Goal: Information Seeking & Learning: Learn about a topic

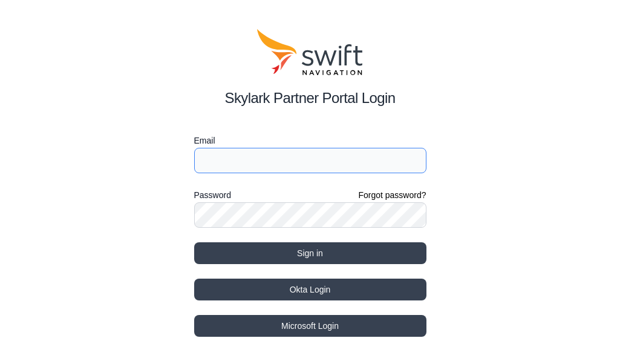
click at [251, 160] on input "Email" at bounding box center [310, 160] width 232 height 25
type input "[EMAIL_ADDRESS][PERSON_NAME][DOMAIN_NAME]"
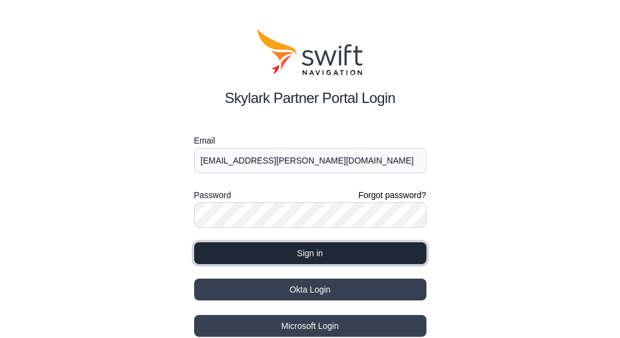
click at [258, 244] on button "Sign in" at bounding box center [310, 253] width 232 height 22
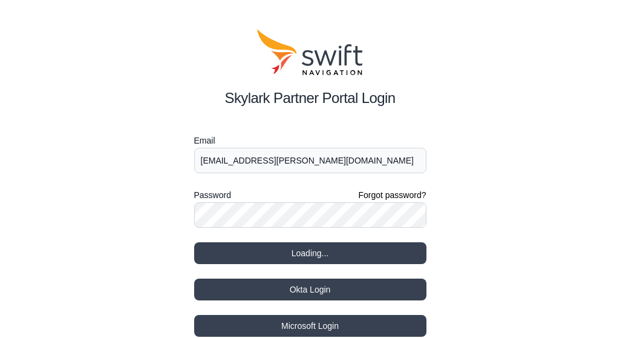
select select
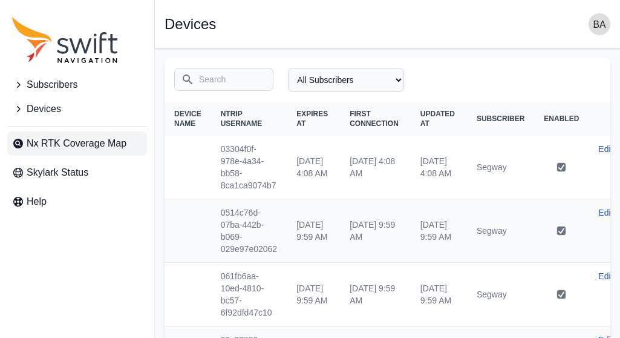
click at [59, 143] on span "Nx RTK Coverage Map" at bounding box center [77, 143] width 100 height 15
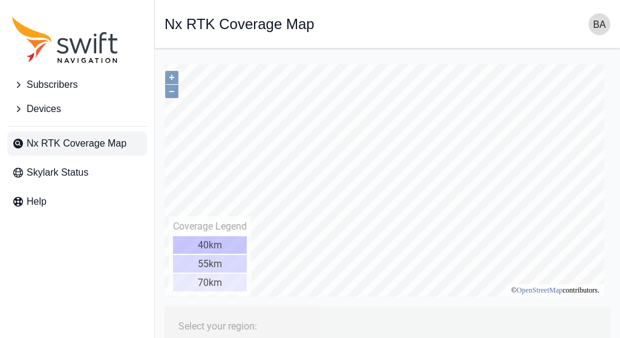
drag, startPoint x: 618, startPoint y: 125, endPoint x: 616, endPoint y: 110, distance: 14.6
click at [404, 125] on main "Open sidebar Nx RTK Coverage Map" at bounding box center [387, 299] width 465 height 503
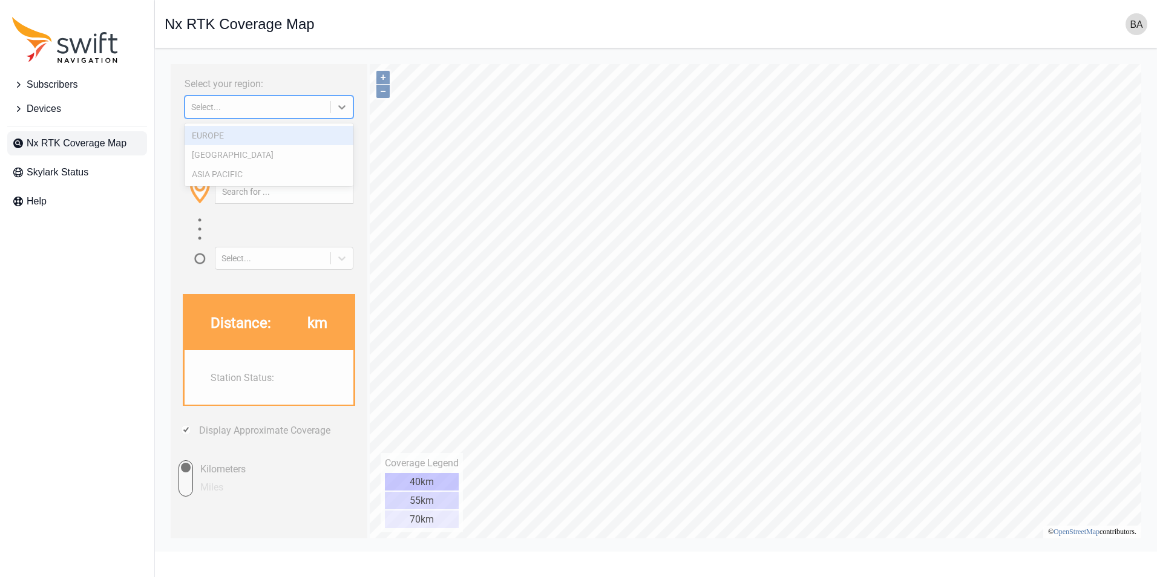
click at [309, 114] on div "Select..." at bounding box center [269, 107] width 169 height 23
click at [261, 154] on div "[GEOGRAPHIC_DATA]" at bounding box center [269, 154] width 169 height 19
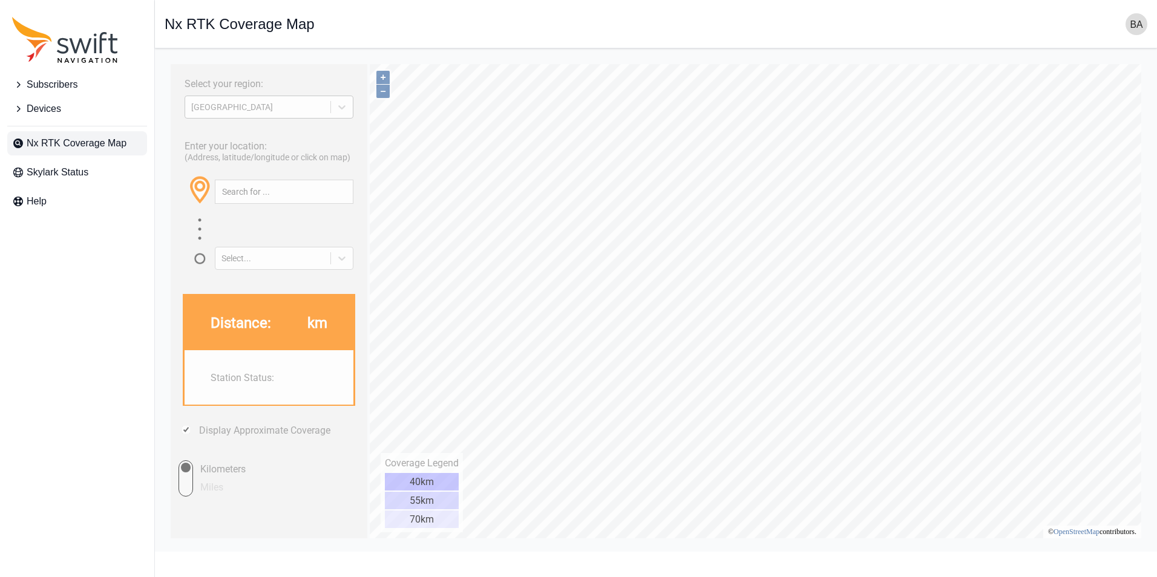
click at [295, 106] on div "[GEOGRAPHIC_DATA]" at bounding box center [257, 107] width 133 height 10
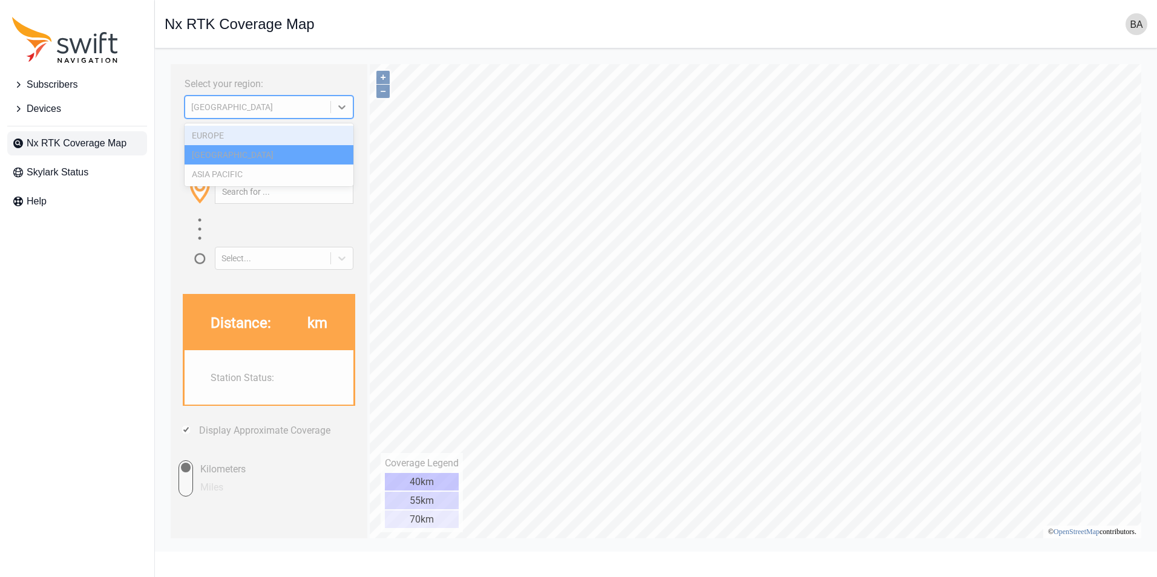
drag, startPoint x: 247, startPoint y: 139, endPoint x: 264, endPoint y: 129, distance: 20.3
click at [247, 139] on div "EUROPE" at bounding box center [269, 135] width 169 height 19
click at [264, 138] on div "Enter your location: (Address, latitude/longitude or click on map) Select..." at bounding box center [269, 200] width 185 height 137
click at [290, 138] on div "Enter your location: (Address, latitude/longitude or click on map) Select..." at bounding box center [269, 200] width 185 height 137
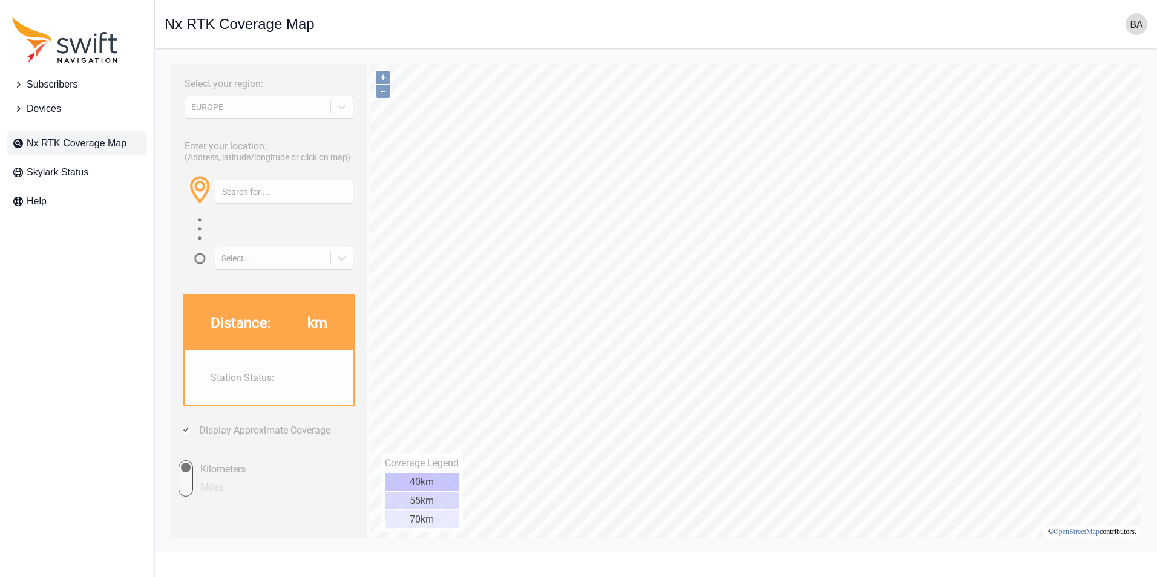
click at [256, 132] on div "Enter your location: (Address, latitude/longitude or click on map) Select..." at bounding box center [269, 200] width 185 height 137
type input "45.381°, 7.305°"
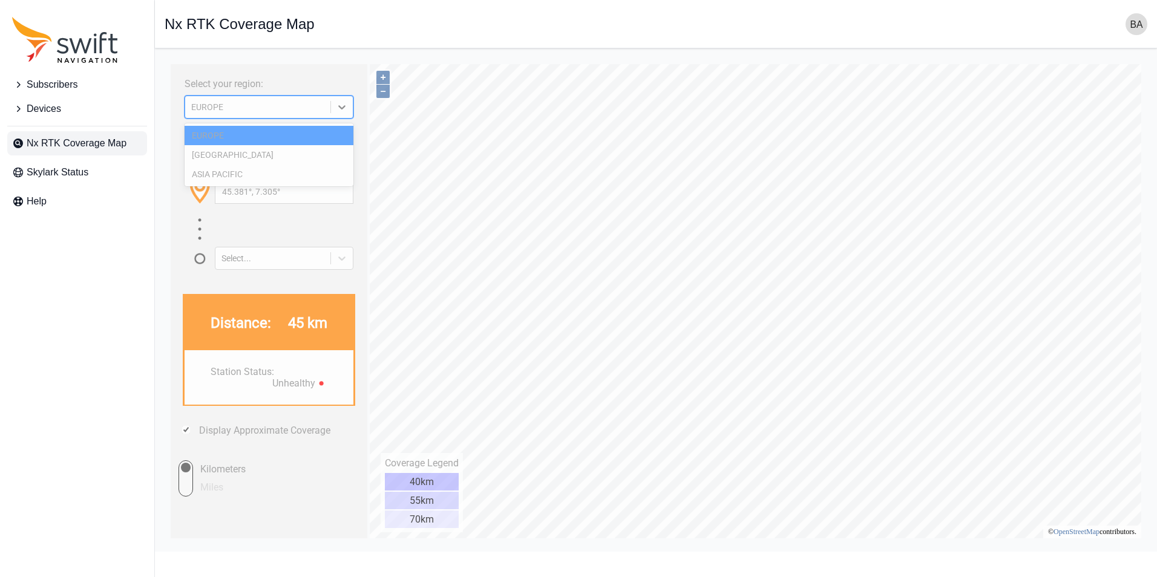
click at [297, 110] on div "EUROPE" at bounding box center [257, 107] width 133 height 10
click at [254, 151] on div "[GEOGRAPHIC_DATA]" at bounding box center [269, 154] width 169 height 19
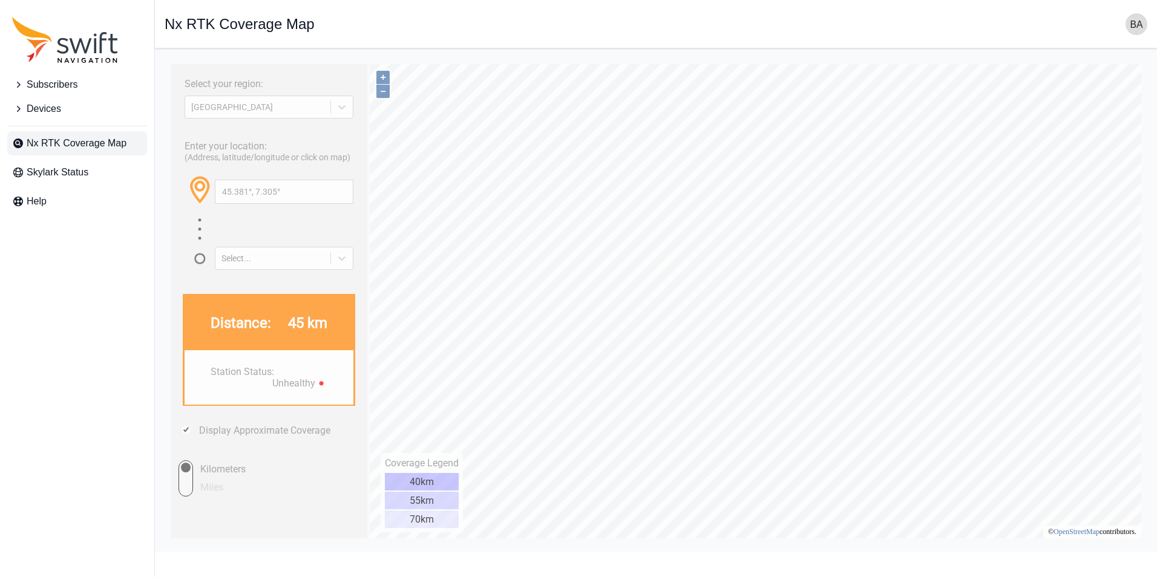
click at [119, 246] on div "Subscribers Devices Nx RTK Coverage Map Skylark Status Help" at bounding box center [77, 288] width 154 height 577
